Goal: Check status

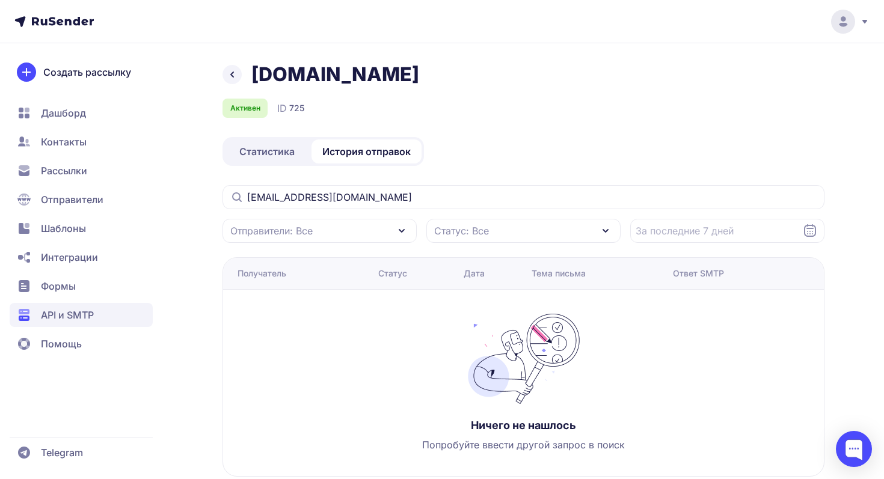
click at [382, 200] on input "[EMAIL_ADDRESS][DOMAIN_NAME]" at bounding box center [523, 197] width 602 height 24
click at [382, 200] on input "rhhhs15320@gmail.com" at bounding box center [523, 197] width 602 height 24
